Goal: Task Accomplishment & Management: Manage account settings

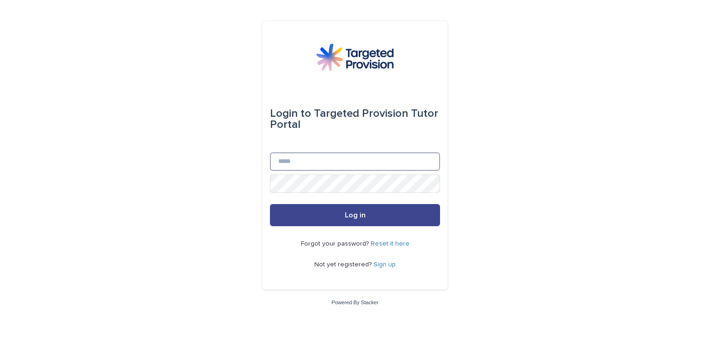
type input "**********"
click at [318, 214] on button "Log in" at bounding box center [355, 215] width 170 height 22
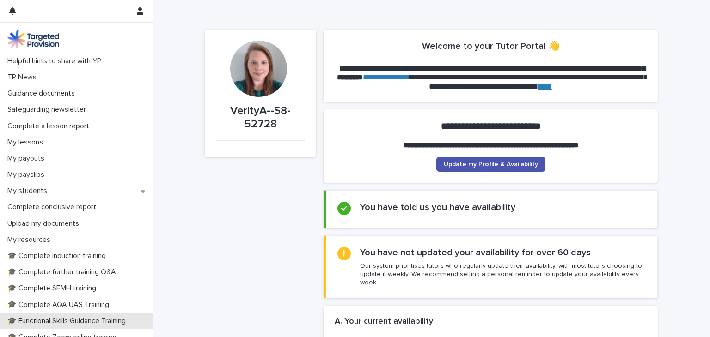
scroll to position [6, 0]
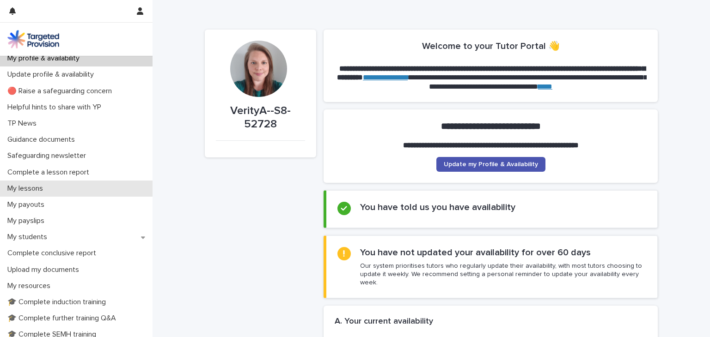
click at [75, 192] on div "My lessons" at bounding box center [76, 189] width 153 height 16
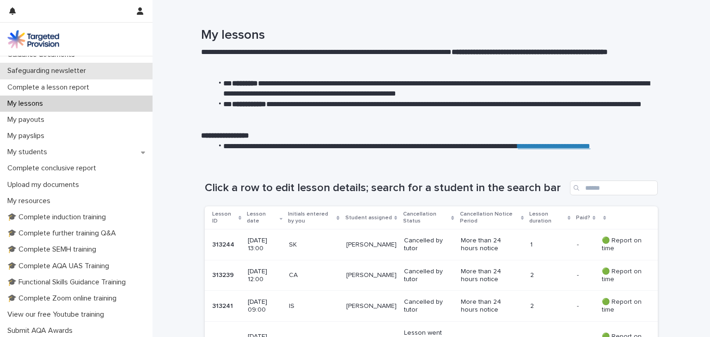
scroll to position [92, 0]
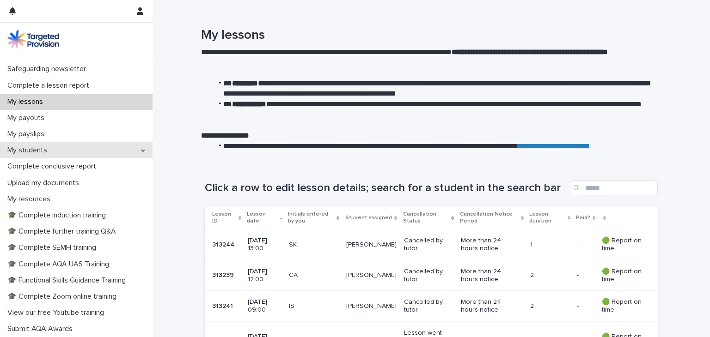
click at [79, 152] on div "My students" at bounding box center [76, 150] width 153 height 16
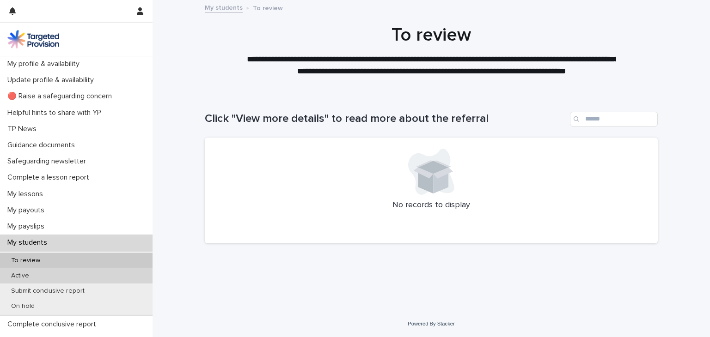
click at [29, 273] on p "Active" at bounding box center [20, 276] width 33 height 8
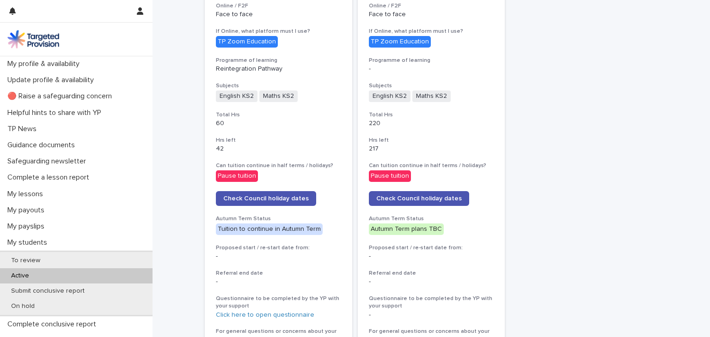
scroll to position [370, 0]
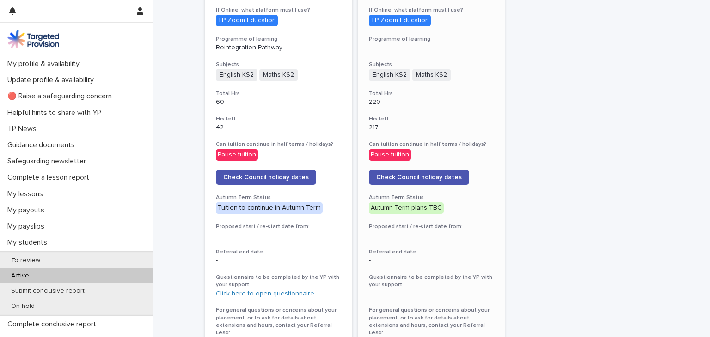
click at [387, 151] on div "Pause tuition" at bounding box center [390, 155] width 42 height 12
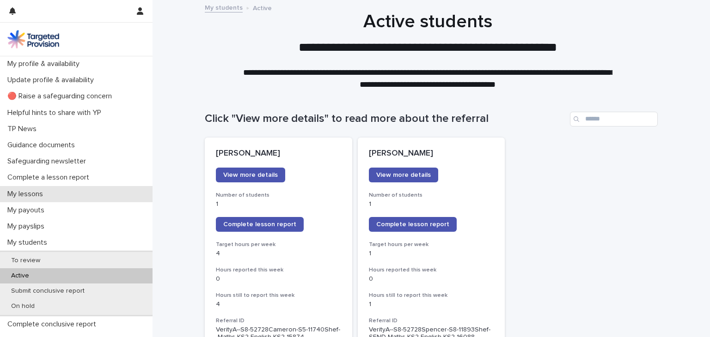
click at [48, 195] on p "My lessons" at bounding box center [27, 194] width 47 height 9
